Goal: Answer question/provide support: Share knowledge or assist other users

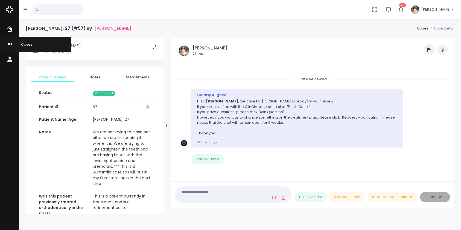
click at [7, 43] on icon "scrollable content" at bounding box center [11, 44] width 8 height 7
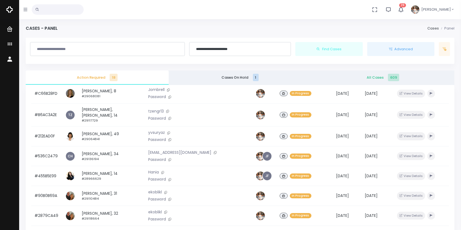
scroll to position [131, 0]
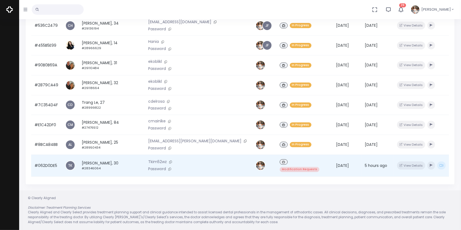
click at [48, 162] on td "#062D0DE5" at bounding box center [46, 166] width 31 height 22
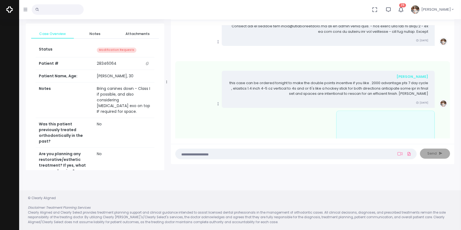
scroll to position [248, 0]
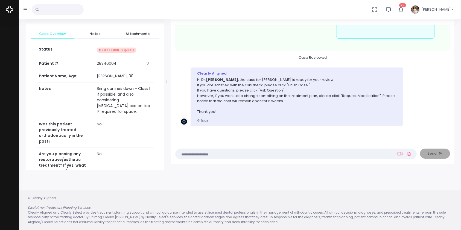
click at [237, 152] on textarea at bounding box center [285, 154] width 213 height 6
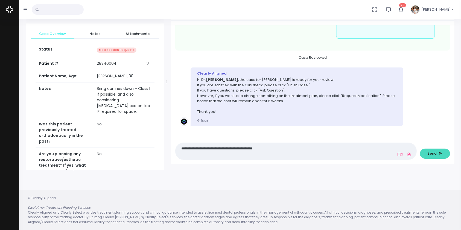
type textarea "**********"
click at [430, 153] on span "Send" at bounding box center [432, 153] width 9 height 5
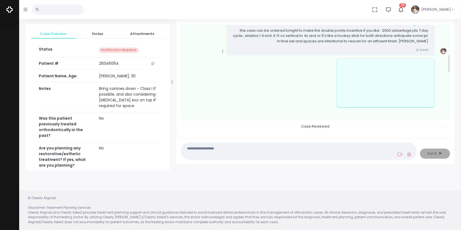
scroll to position [196, 0]
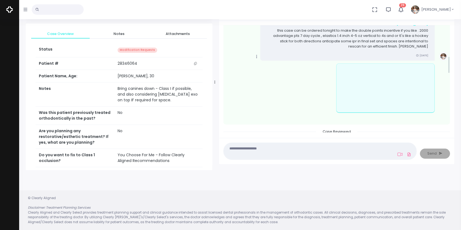
drag, startPoint x: 166, startPoint y: 85, endPoint x: 215, endPoint y: 88, distance: 48.5
click at [215, 88] on div at bounding box center [215, 82] width 3 height 173
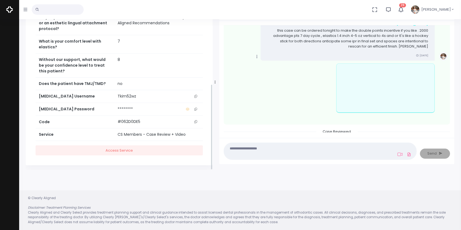
scroll to position [184, 0]
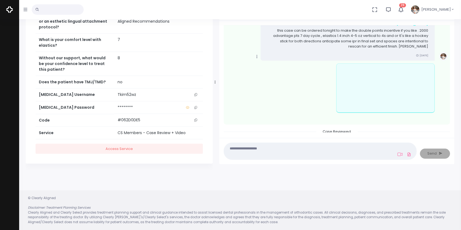
click at [197, 93] on icon "scrollable content" at bounding box center [196, 94] width 3 height 3
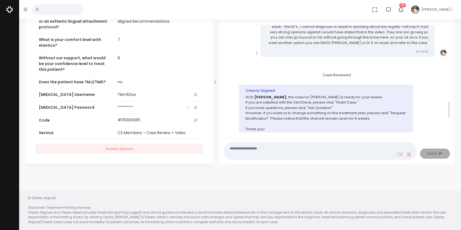
scroll to position [474, 0]
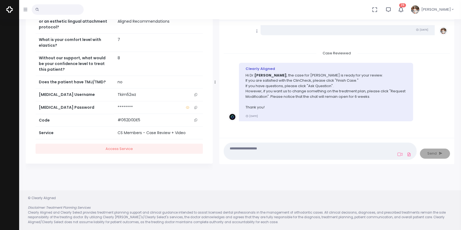
click at [450, 88] on div "Case Created Clearly Aligned Dear Dr. We would like to inform you that we have …" at bounding box center [336, 80] width 235 height 118
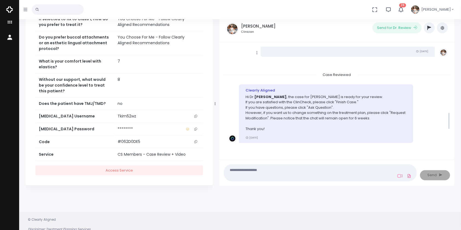
scroll to position [352, 0]
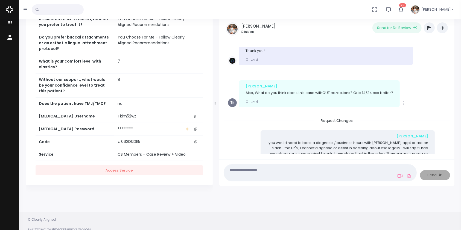
click at [439, 144] on div "Copy Edit [PERSON_NAME] you would need to book a diagnosis / business hours wit…" at bounding box center [337, 154] width 218 height 48
click at [273, 136] on div "[PERSON_NAME]" at bounding box center [347, 136] width 161 height 5
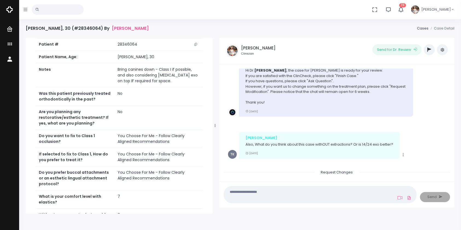
scroll to position [444, 0]
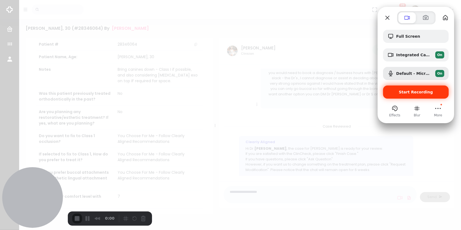
click at [403, 92] on span "Start Recording" at bounding box center [416, 92] width 34 height 4
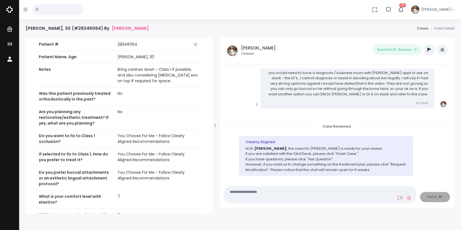
click at [402, 198] on icon at bounding box center [400, 198] width 5 height 4
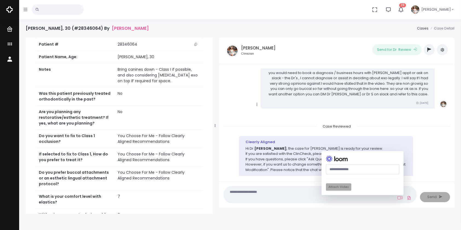
click at [352, 172] on input "text" at bounding box center [362, 170] width 73 height 10
paste input "**********"
type input "**********"
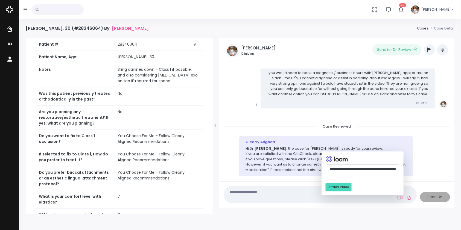
click at [335, 189] on button "Attach Video" at bounding box center [338, 187] width 25 height 7
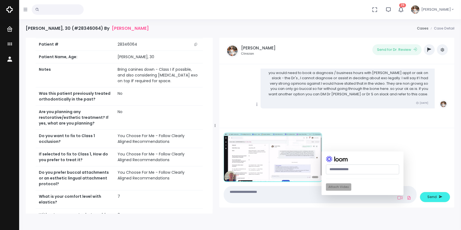
click at [293, 198] on textarea at bounding box center [309, 195] width 165 height 12
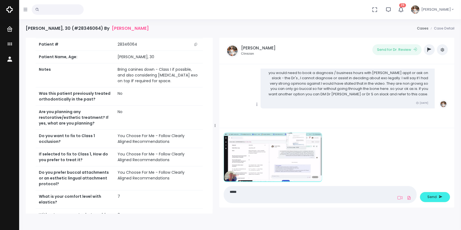
click at [293, 196] on textarea "*****" at bounding box center [309, 195] width 165 height 12
type textarea "******"
click at [433, 200] on span "Send" at bounding box center [432, 197] width 9 height 5
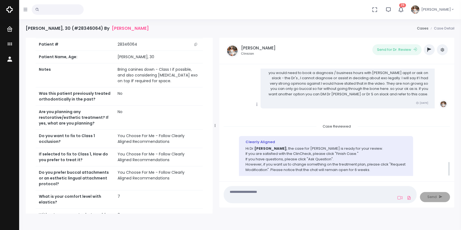
scroll to position [665, 0]
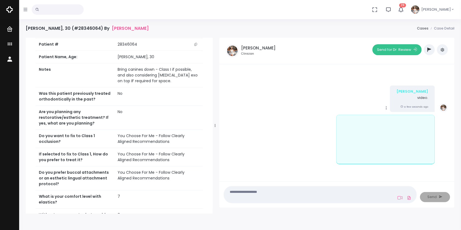
click at [394, 49] on button "Send for Dr. Review" at bounding box center [397, 49] width 49 height 11
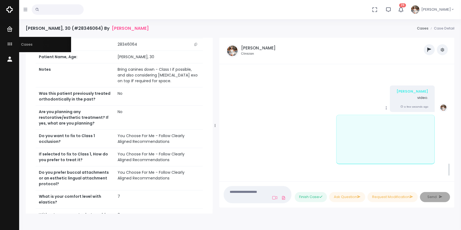
scroll to position [769, 0]
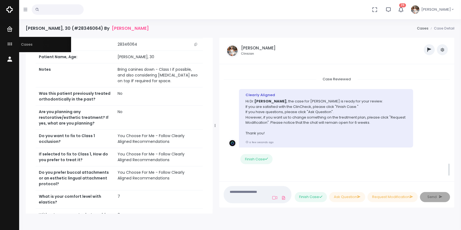
click at [8, 43] on icon "scrollable content" at bounding box center [11, 44] width 8 height 7
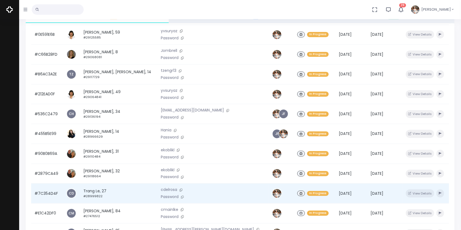
scroll to position [131, 0]
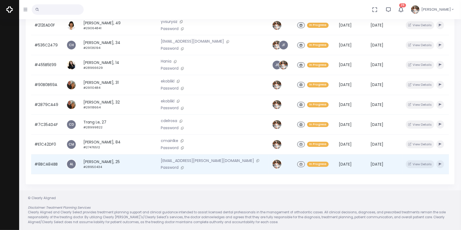
click at [51, 163] on td "#8BCA84BB" at bounding box center [47, 165] width 32 height 20
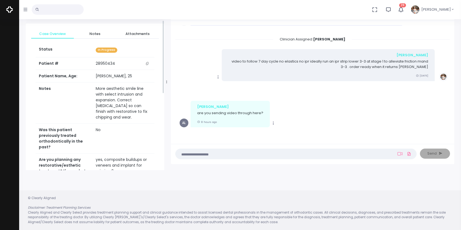
scroll to position [121, 0]
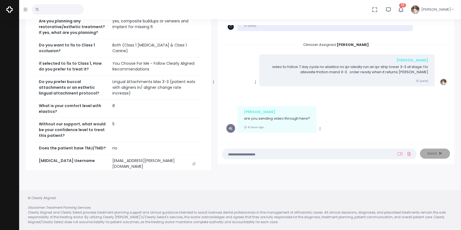
drag, startPoint x: 167, startPoint y: 81, endPoint x: 214, endPoint y: 82, distance: 46.8
click at [214, 82] on div at bounding box center [213, 82] width 3 height 173
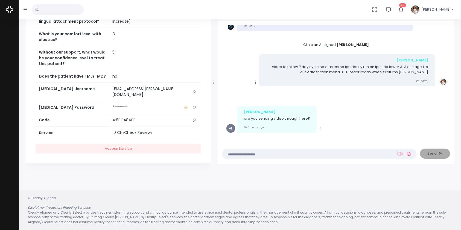
click at [194, 94] on icon "scrollable content" at bounding box center [194, 92] width 3 height 3
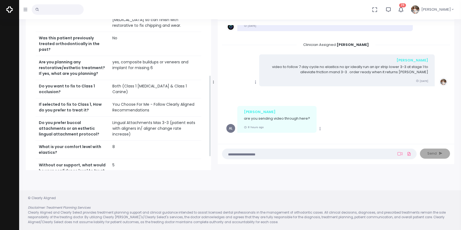
scroll to position [0, 0]
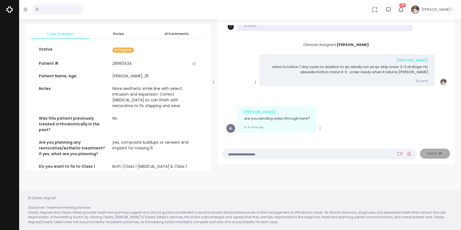
click at [400, 153] on icon at bounding box center [400, 154] width 5 height 4
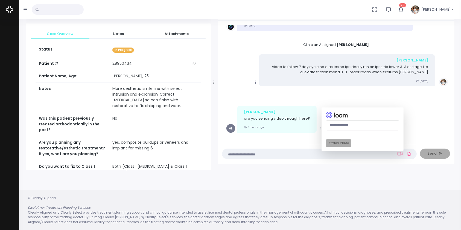
click at [348, 126] on input "text" at bounding box center [362, 126] width 73 height 10
paste input "**********"
type input "**********"
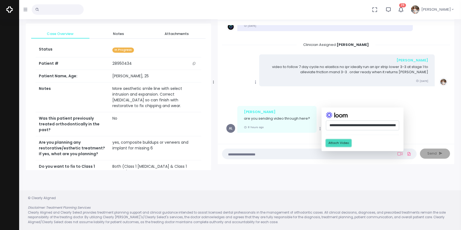
click at [338, 143] on button "Attach Video" at bounding box center [338, 143] width 25 height 7
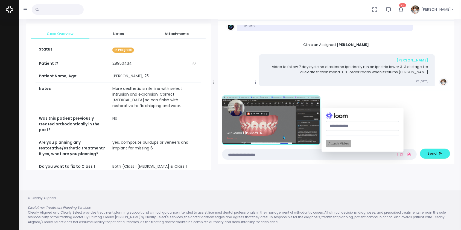
click at [282, 153] on textarea at bounding box center [309, 155] width 166 height 6
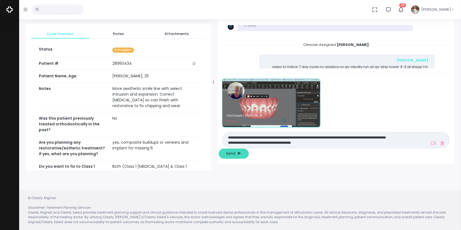
type textarea "**********"
click at [236, 152] on span "Send" at bounding box center [231, 153] width 9 height 5
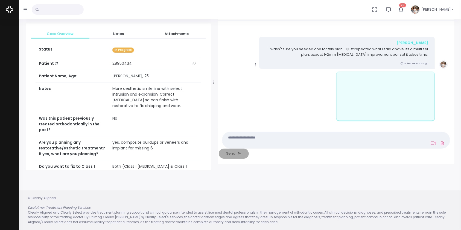
scroll to position [160, 0]
click at [255, 65] on icon "scrollable content" at bounding box center [255, 65] width 5 height 5
click at [268, 76] on link "Mark as Video Review" at bounding box center [281, 76] width 57 height 8
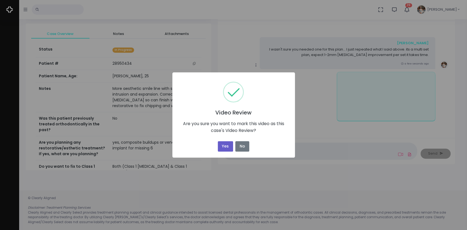
click at [225, 149] on button "Yes" at bounding box center [225, 146] width 15 height 11
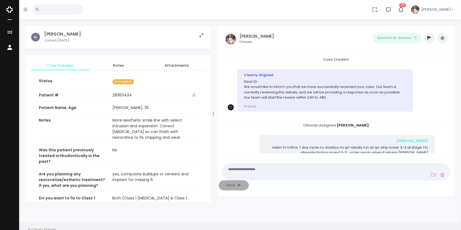
scroll to position [0, 0]
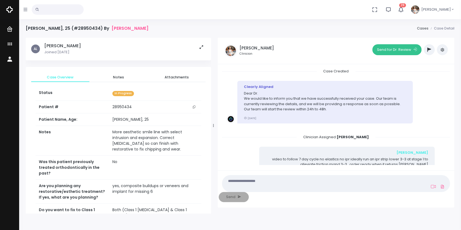
click at [393, 46] on button "Send for Dr. Review" at bounding box center [397, 49] width 49 height 11
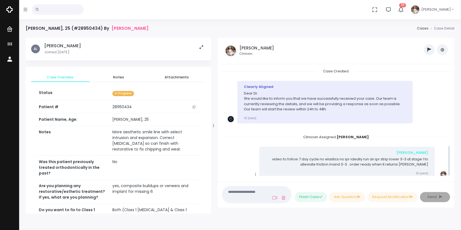
scroll to position [269, 0]
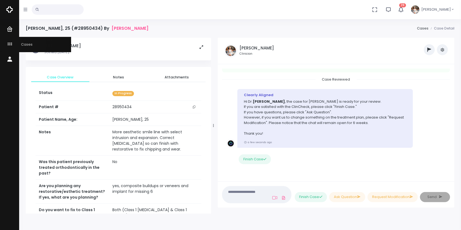
click at [11, 44] on icon "scrollable content" at bounding box center [11, 44] width 8 height 7
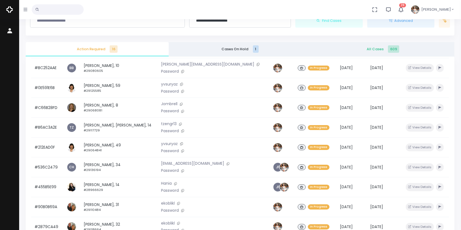
scroll to position [131, 0]
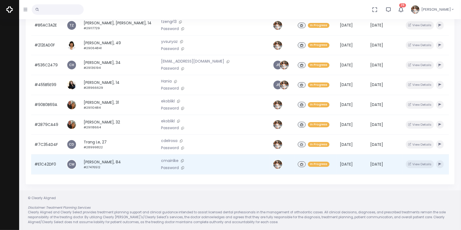
click at [45, 163] on td "#E1C42DF0" at bounding box center [47, 165] width 32 height 20
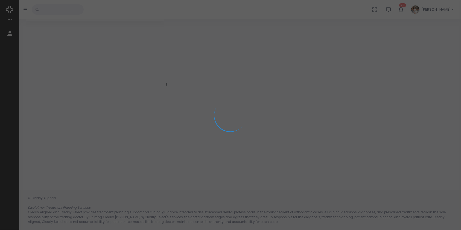
scroll to position [43, 0]
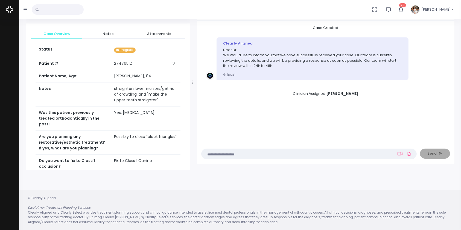
drag, startPoint x: 166, startPoint y: 83, endPoint x: 198, endPoint y: 80, distance: 31.9
click at [193, 80] on icon at bounding box center [192, 82] width 1 height 4
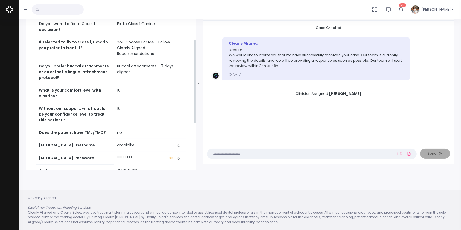
scroll to position [190, 0]
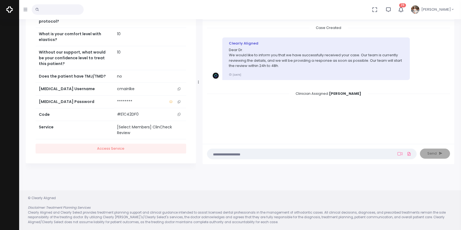
click at [180, 88] on button "scrollable content" at bounding box center [179, 89] width 8 height 6
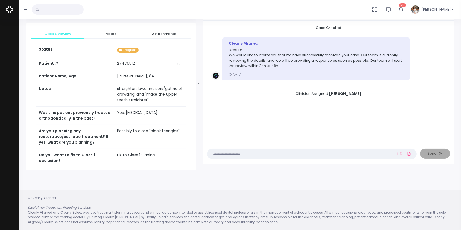
scroll to position [121, 0]
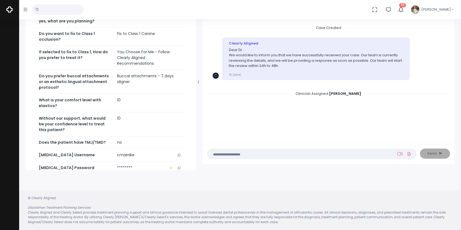
click at [402, 153] on icon at bounding box center [400, 154] width 5 height 4
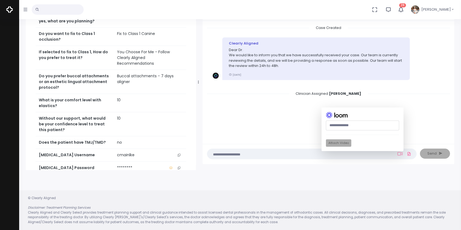
click at [337, 124] on input "text" at bounding box center [362, 126] width 73 height 10
paste input "**********"
type input "**********"
click at [338, 143] on button "Attach Video" at bounding box center [338, 143] width 25 height 7
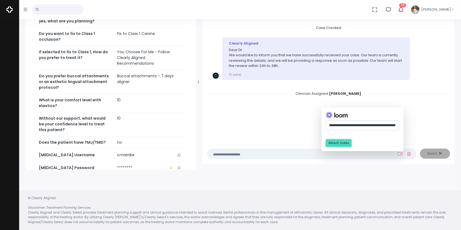
scroll to position [0, 0]
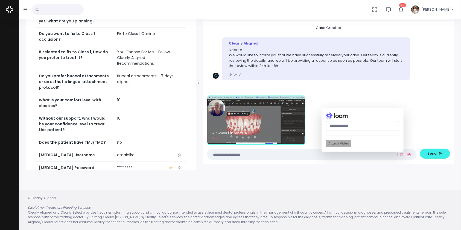
click at [288, 152] on textarea at bounding box center [301, 155] width 181 height 6
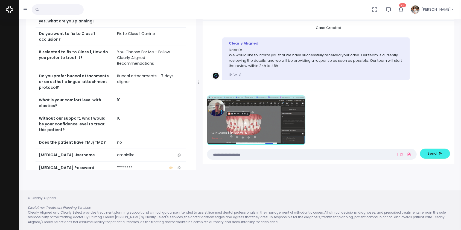
click at [291, 149] on div "ClinCheck | [PERSON_NAME] - [DATE] Remove (Obrigatório) Posicione-se a frente d…" at bounding box center [312, 127] width 210 height 64
click at [294, 150] on nick-textarea "(Obrigatório)" at bounding box center [312, 154] width 210 height 11
click at [296, 156] on textarea at bounding box center [301, 155] width 181 height 6
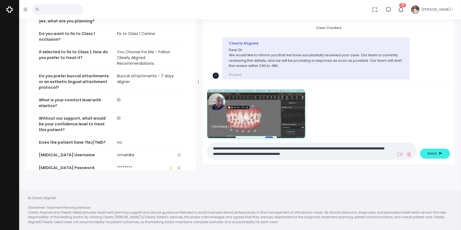
click at [286, 156] on textarea "**********" at bounding box center [301, 151] width 181 height 12
click at [340, 156] on textarea "**********" at bounding box center [301, 151] width 181 height 12
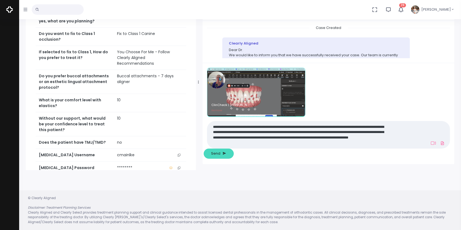
type textarea "**********"
click at [221, 153] on span "Send" at bounding box center [215, 153] width 9 height 5
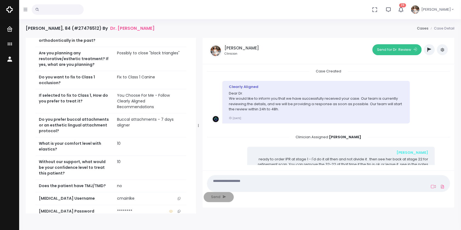
click at [400, 53] on button "Send for Dr. Review" at bounding box center [397, 49] width 49 height 11
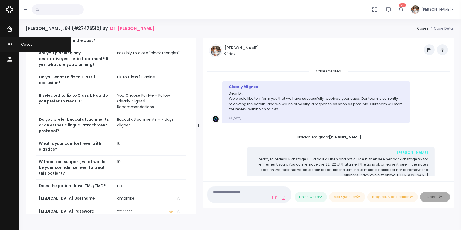
click at [10, 45] on icon "scrollable content" at bounding box center [11, 44] width 8 height 7
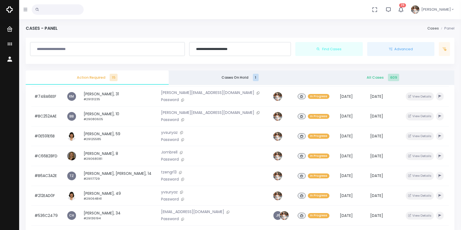
scroll to position [131, 0]
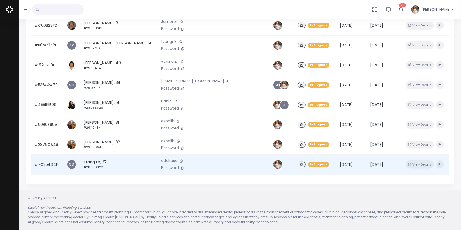
click at [48, 164] on td "#7C354D4F" at bounding box center [47, 165] width 32 height 20
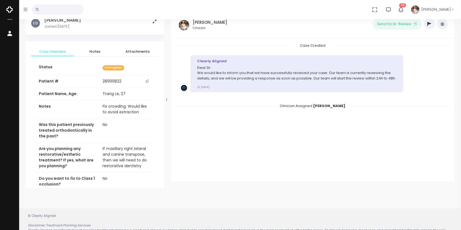
scroll to position [43, 0]
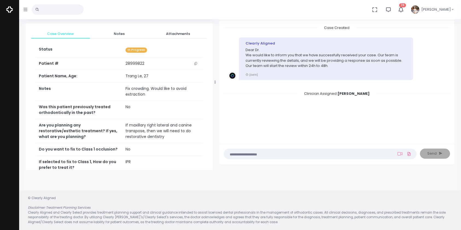
drag, startPoint x: 166, startPoint y: 83, endPoint x: 215, endPoint y: 85, distance: 48.5
click at [215, 85] on div at bounding box center [215, 82] width 3 height 173
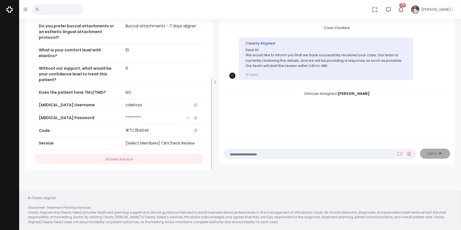
scroll to position [160, 0]
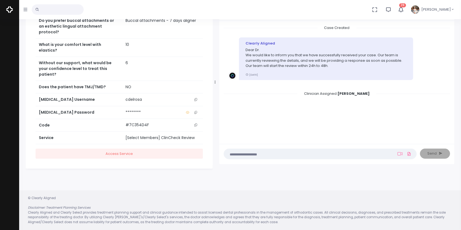
click at [198, 97] on button "scrollable content" at bounding box center [196, 100] width 8 height 6
click at [196, 98] on icon "scrollable content" at bounding box center [196, 99] width 3 height 3
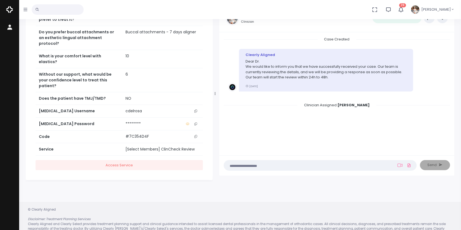
scroll to position [43, 0]
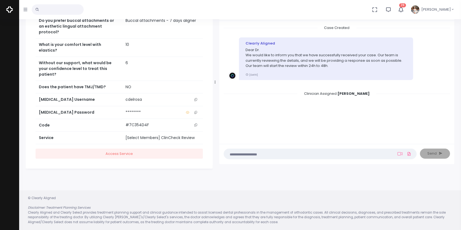
click at [195, 98] on icon "scrollable content" at bounding box center [196, 99] width 3 height 3
click at [260, 156] on textarea at bounding box center [309, 154] width 165 height 6
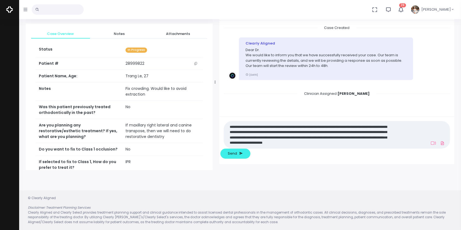
scroll to position [0, 0]
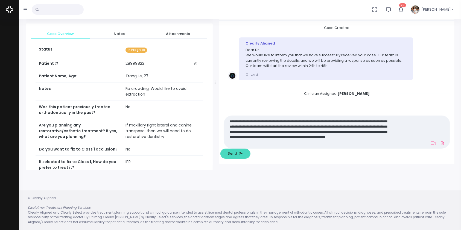
type textarea "**********"
click at [237, 153] on span "Send" at bounding box center [232, 153] width 9 height 5
